Goal: Task Accomplishment & Management: Manage account settings

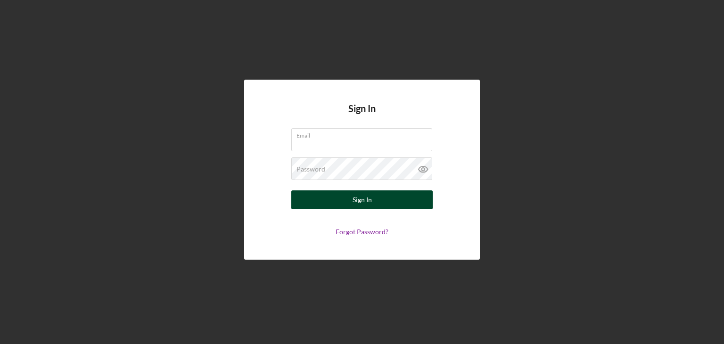
type input "[EMAIL_ADDRESS][DOMAIN_NAME]"
click at [321, 196] on button "Sign In" at bounding box center [361, 199] width 141 height 19
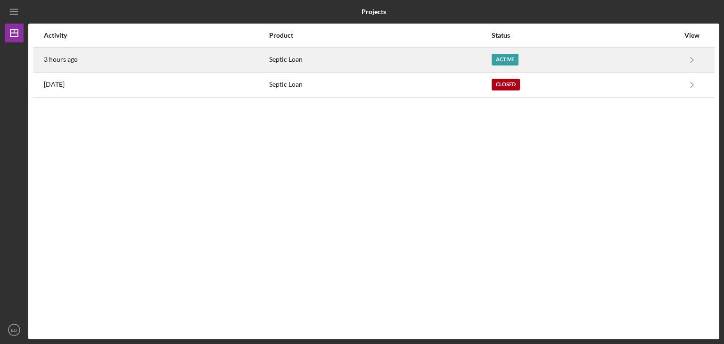
click at [511, 62] on div "Active" at bounding box center [505, 60] width 27 height 12
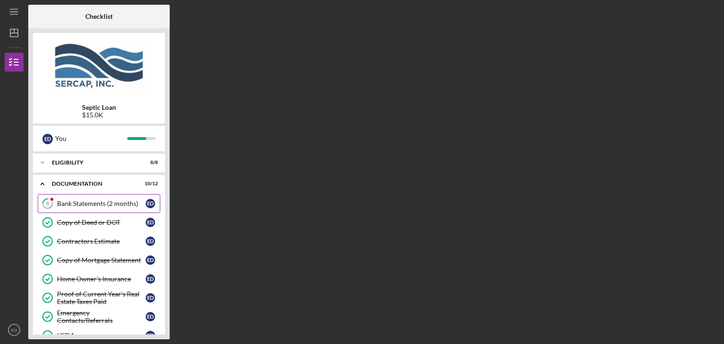
click at [130, 202] on div "Bank Statements (2 months)" at bounding box center [101, 204] width 89 height 8
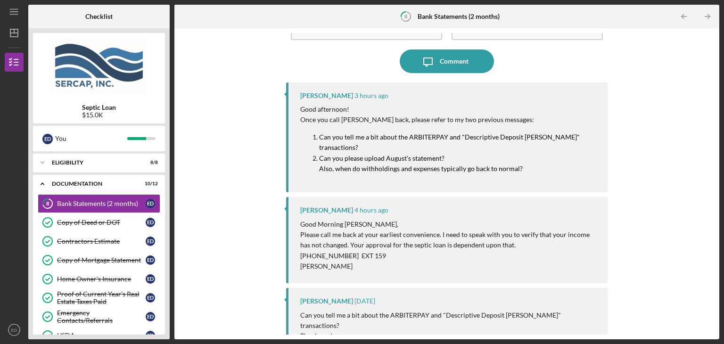
scroll to position [62, 0]
click at [389, 253] on p "[PHONE_NUMBER] EXT 159" at bounding box center [449, 255] width 298 height 10
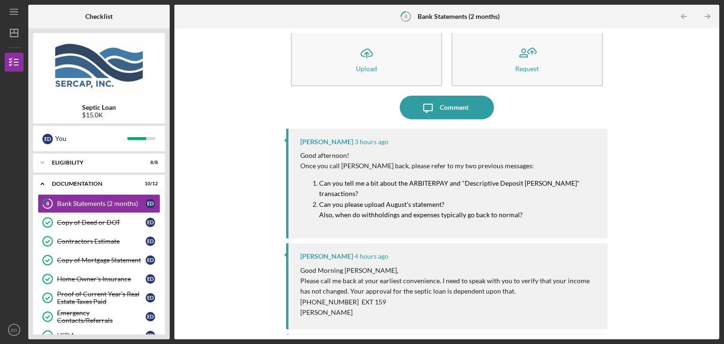
scroll to position [0, 0]
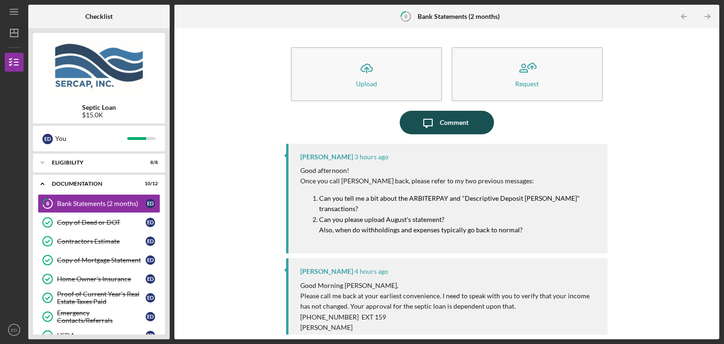
click at [464, 125] on div "Comment" at bounding box center [454, 123] width 29 height 24
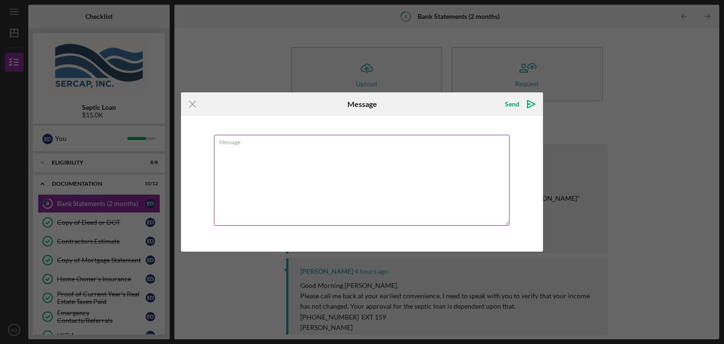
click at [417, 147] on textarea "Message" at bounding box center [362, 180] width 296 height 91
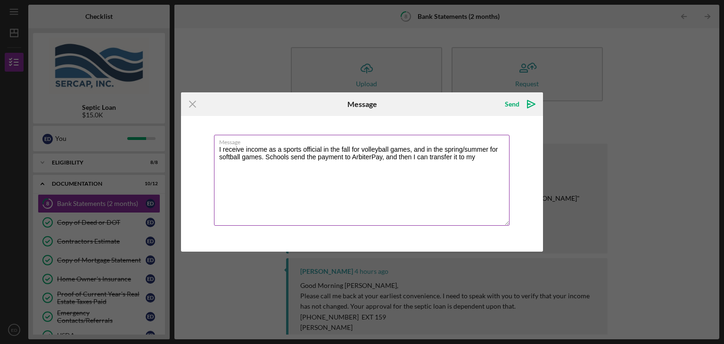
click at [264, 156] on textarea "I receive income as a sports official in the fall for volleyball games, and in …" at bounding box center [362, 180] width 296 height 91
click at [390, 166] on textarea "I receive income as a sports official in the fall for volleyball games, and in …" at bounding box center [362, 180] width 296 height 91
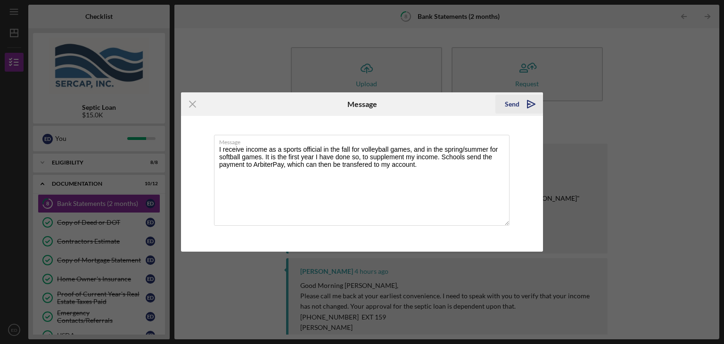
type textarea "I receive income as a sports official in the fall for volleyball games, and in …"
click at [531, 106] on polygon "submit" at bounding box center [532, 104] width 8 height 8
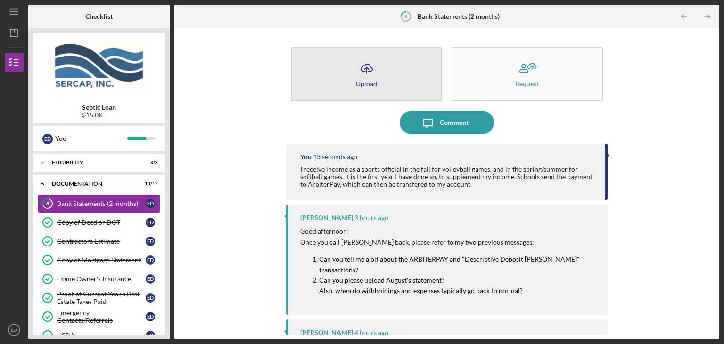
click at [386, 80] on button "Icon/Upload Upload" at bounding box center [366, 74] width 151 height 54
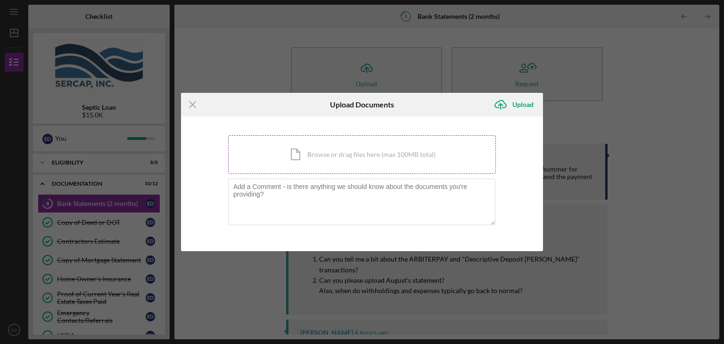
click at [359, 149] on div "Icon/Document Browse or drag files here (max 100MB total) Tap to choose files o…" at bounding box center [362, 154] width 268 height 39
click at [517, 103] on div "Upload" at bounding box center [522, 104] width 21 height 19
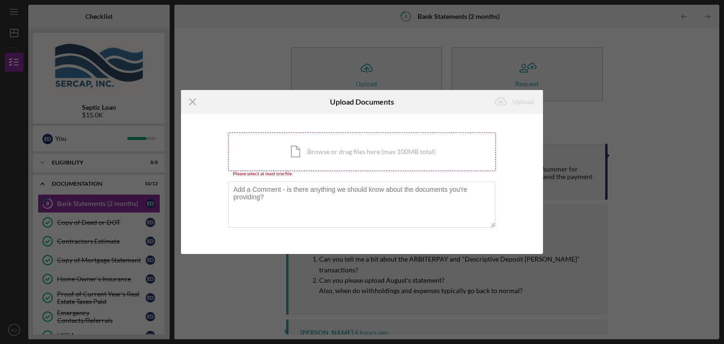
click at [313, 153] on div "Icon/Document Browse or drag files here (max 100MB total) Tap to choose files o…" at bounding box center [362, 151] width 268 height 39
click at [298, 165] on div "Icon/Document Browse or drag files here (max 100MB total) Tap to choose files o…" at bounding box center [362, 151] width 268 height 39
click at [192, 102] on line at bounding box center [193, 102] width 6 height 6
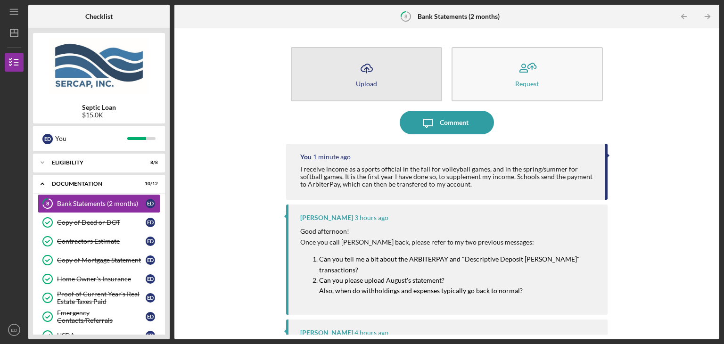
click at [342, 85] on button "Icon/Upload Upload" at bounding box center [366, 74] width 151 height 54
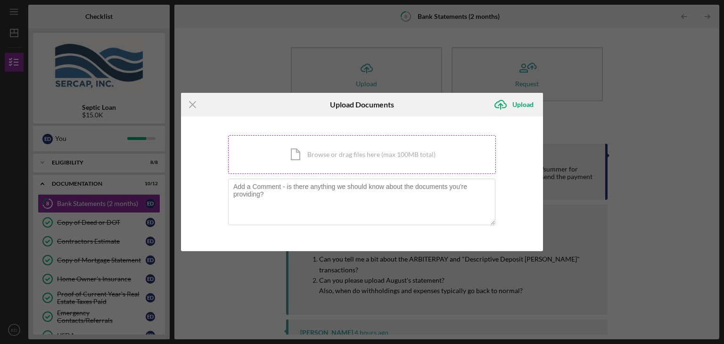
click at [422, 149] on div "Icon/Document Browse or drag files here (max 100MB total) Tap to choose files o…" at bounding box center [362, 154] width 268 height 39
click at [322, 162] on div "Icon/Document Browse or drag files here (max 100MB total) Tap to choose files o…" at bounding box center [362, 154] width 268 height 39
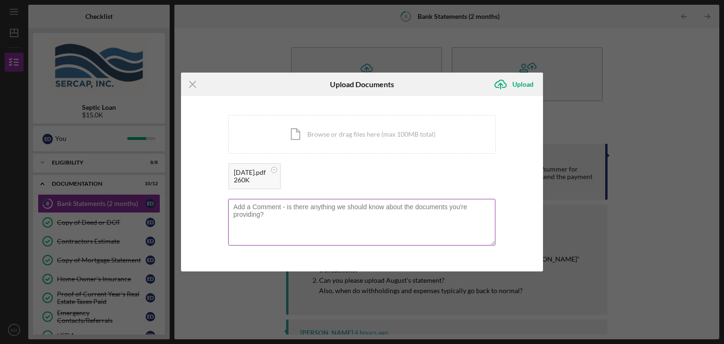
click at [276, 212] on textarea at bounding box center [361, 222] width 267 height 46
click at [443, 207] on textarea "Withholdings resume in the [DATE] pay period (new net is $2089" at bounding box center [361, 222] width 267 height 46
click at [412, 206] on textarea "Withholdings resume in the [DATE] pay period (new net is $2089 + $150)" at bounding box center [361, 222] width 267 height 46
click at [490, 208] on textarea "Withholdings resume in the [DATE] pay period (new net deposit is $2089 + $150)" at bounding box center [361, 222] width 267 height 46
type textarea "Withholdings resume in the [DATE] pay period (new net deposit is $2089 + $150)"
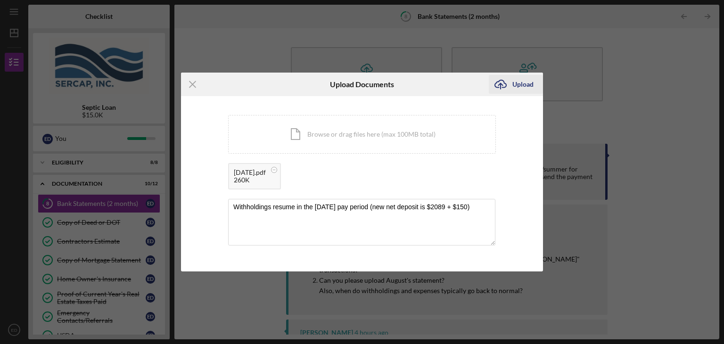
click at [521, 82] on div "Upload" at bounding box center [522, 84] width 21 height 19
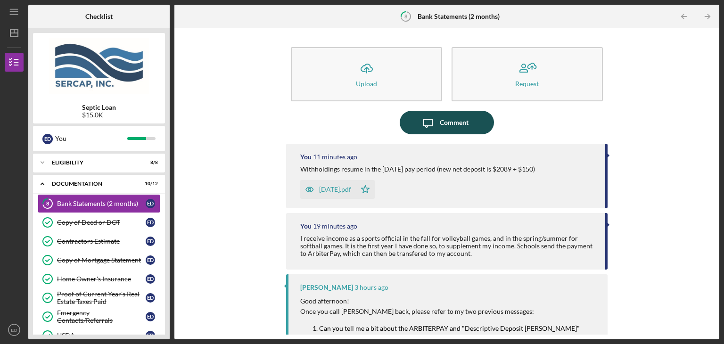
click at [458, 126] on div "Comment" at bounding box center [454, 123] width 29 height 24
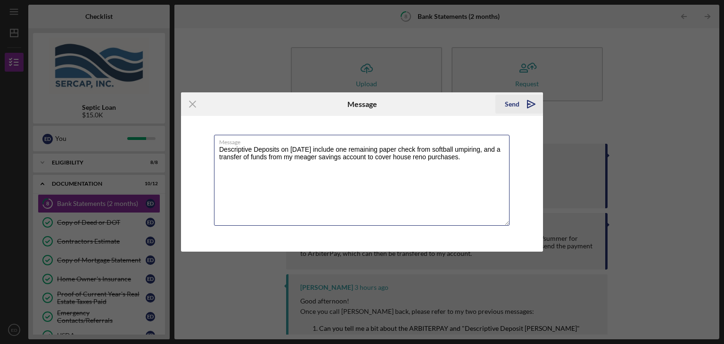
type textarea "Descriptive Deposits on [DATE] include one remaining paper check from softball …"
click at [532, 100] on icon "Icon/icon-invite-send" at bounding box center [531, 104] width 24 height 24
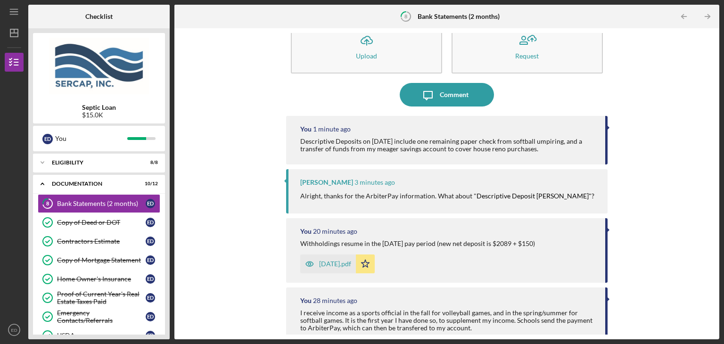
scroll to position [26, 0]
click at [464, 94] on div "Comment" at bounding box center [454, 96] width 29 height 24
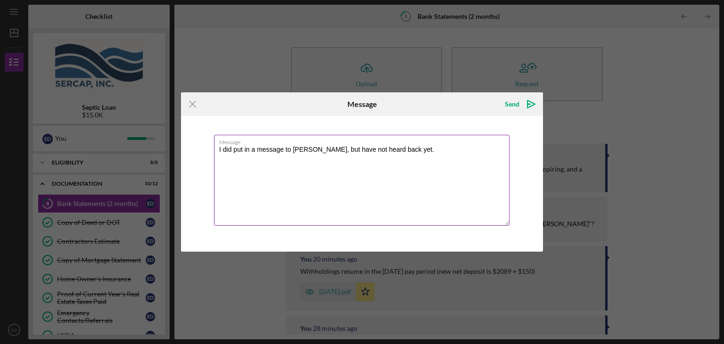
click at [257, 149] on textarea "I did put in a message to [PERSON_NAME], but have not heard back yet." at bounding box center [362, 180] width 296 height 91
click at [417, 149] on textarea "I did put in a voicemail to [PERSON_NAME], but have not heard back yet." at bounding box center [362, 180] width 296 height 91
type textarea "I did put in a voicemail to [PERSON_NAME], but have not heard back yet."
click at [531, 105] on icon "Icon/icon-invite-send" at bounding box center [531, 104] width 24 height 24
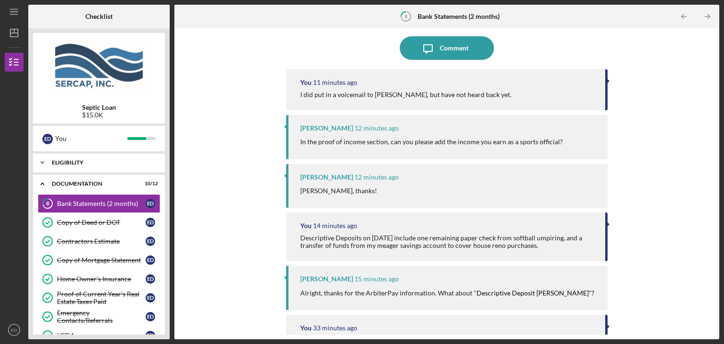
click at [44, 165] on icon "Icon/Expander" at bounding box center [42, 162] width 19 height 19
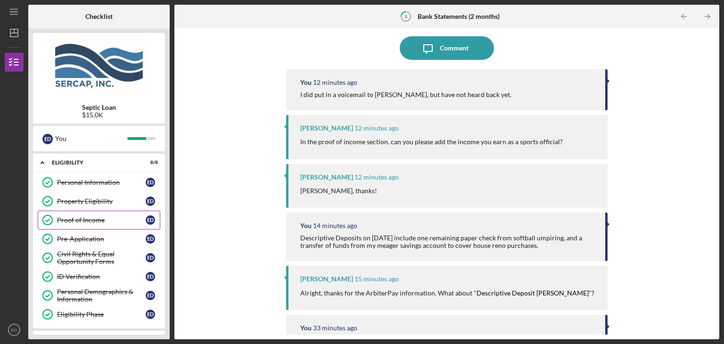
click at [89, 221] on div "Proof of Income" at bounding box center [101, 220] width 89 height 8
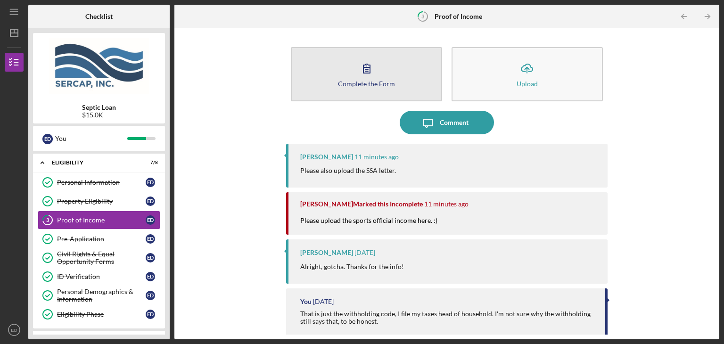
click at [378, 73] on button "Complete the Form Form" at bounding box center [366, 74] width 151 height 54
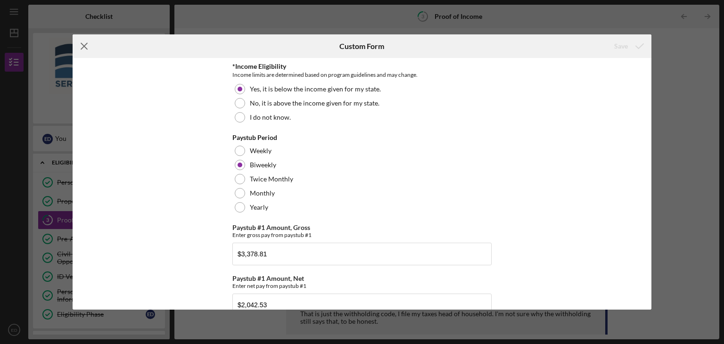
click at [89, 45] on icon "Icon/Menu Close" at bounding box center [85, 46] width 24 height 24
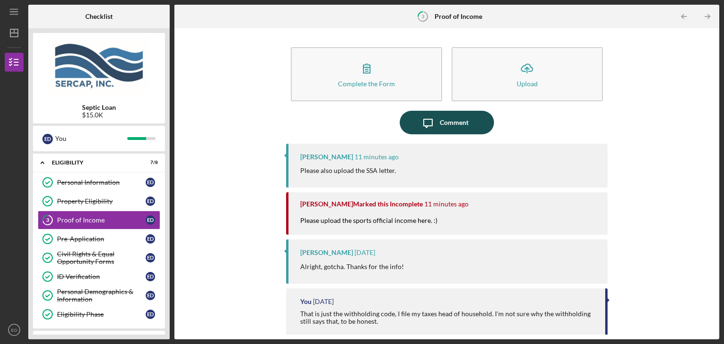
click at [432, 129] on icon "Icon/Message" at bounding box center [428, 123] width 24 height 24
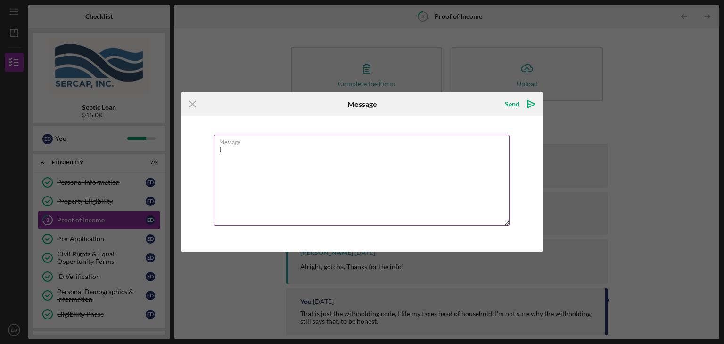
type textarea "I"
type textarea "M"
type textarea "B"
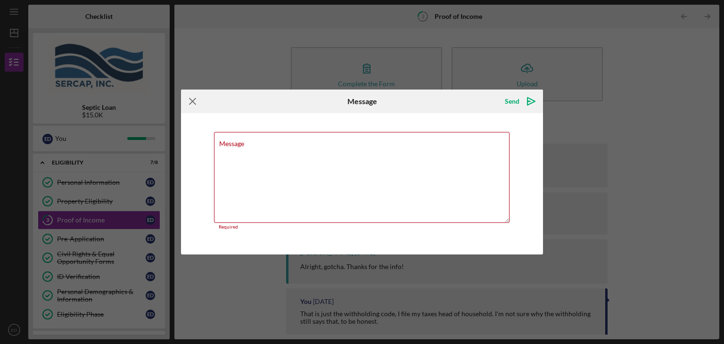
click at [194, 102] on icon "Icon/Menu Close" at bounding box center [193, 102] width 24 height 24
